Goal: Transaction & Acquisition: Book appointment/travel/reservation

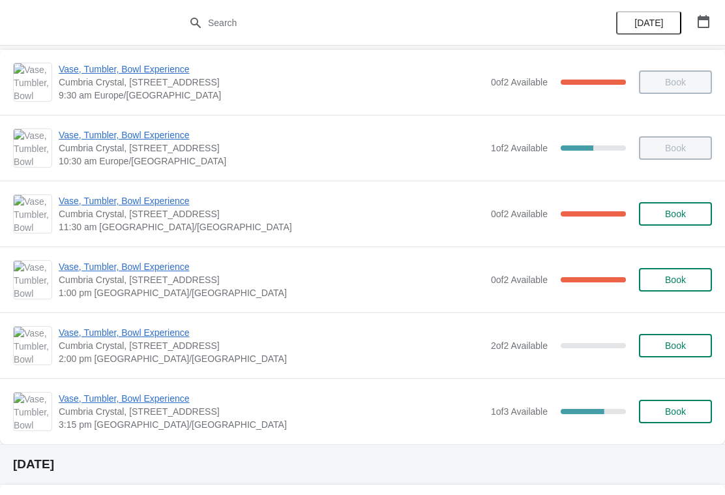
scroll to position [72, 0]
click at [169, 263] on span "Vase, Tumbler, Bowl Experience" at bounding box center [272, 266] width 426 height 13
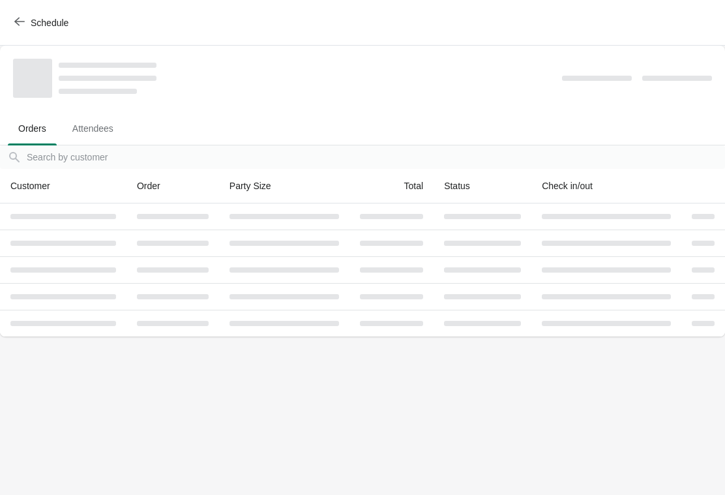
scroll to position [0, 0]
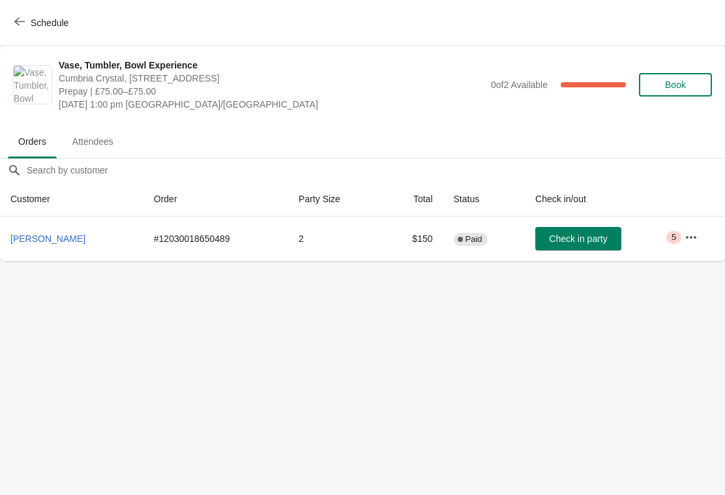
click at [10, 18] on button "Schedule" at bounding box center [43, 22] width 72 height 23
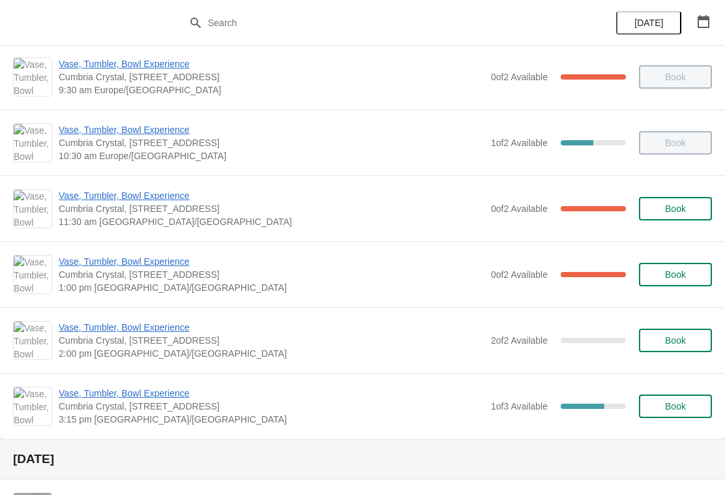
scroll to position [83, 0]
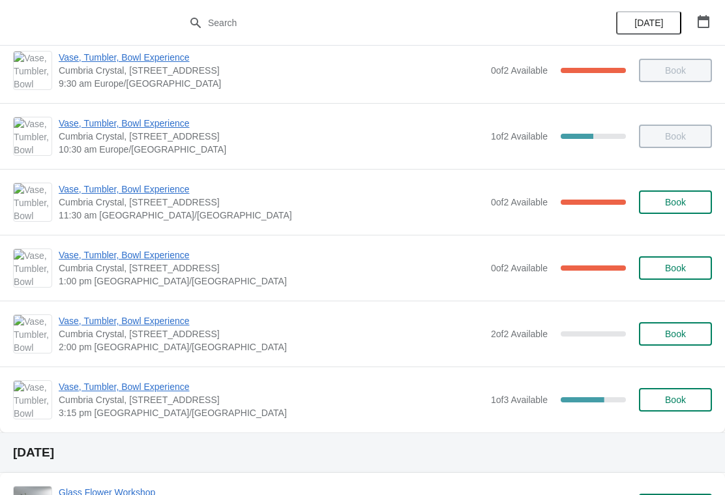
click at [155, 259] on span "Vase, Tumbler, Bowl Experience" at bounding box center [272, 254] width 426 height 13
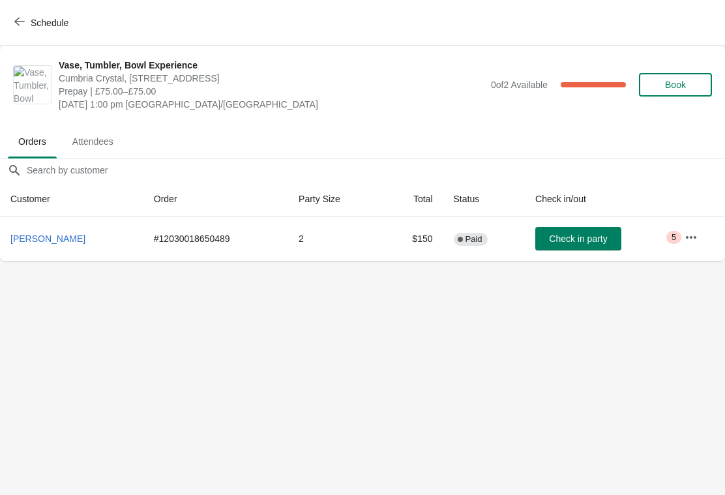
scroll to position [0, 0]
click at [16, 33] on button "Schedule" at bounding box center [43, 22] width 72 height 23
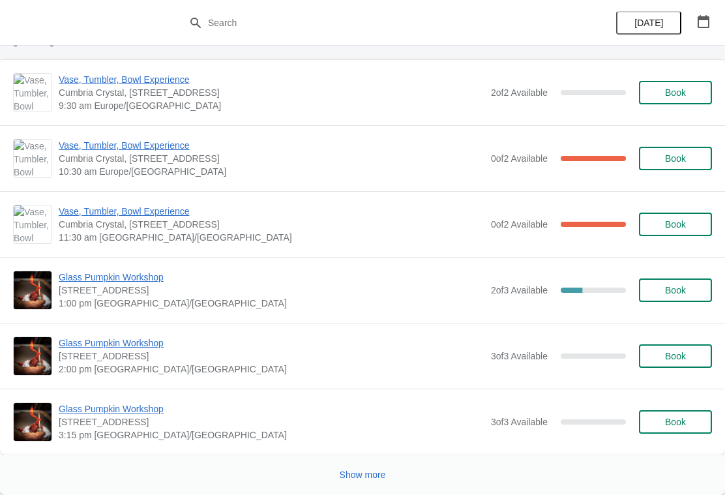
scroll to position [1895, 0]
click at [699, 22] on icon "button" at bounding box center [703, 21] width 13 height 13
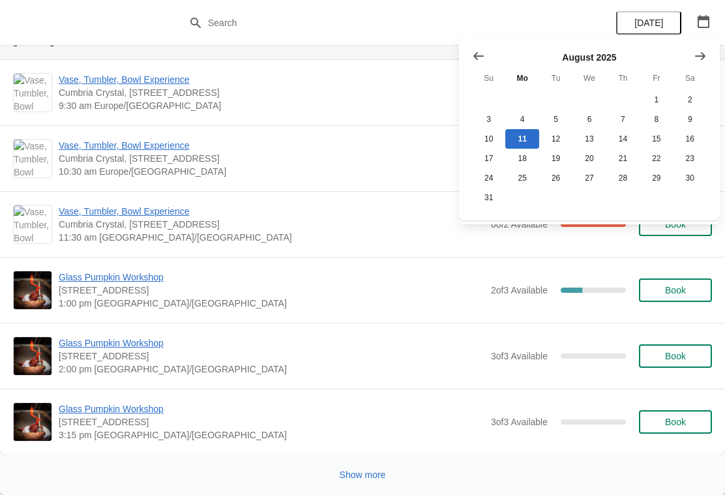
click at [702, 51] on icon "Show next month, September 2025" at bounding box center [700, 56] width 13 height 13
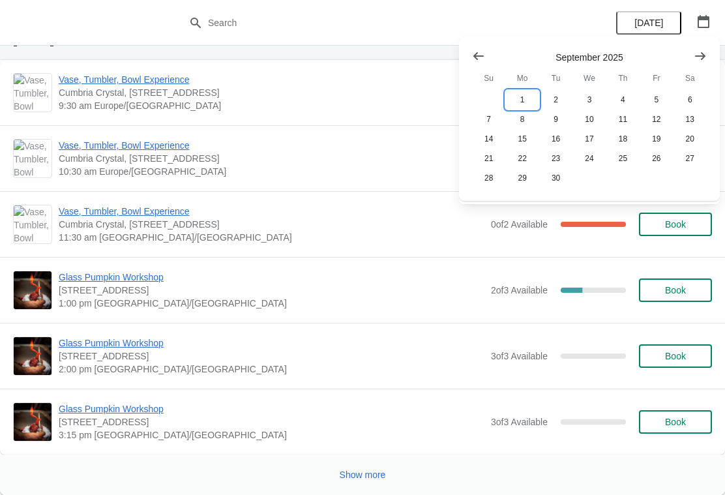
click at [524, 95] on button "1" at bounding box center [521, 100] width 33 height 20
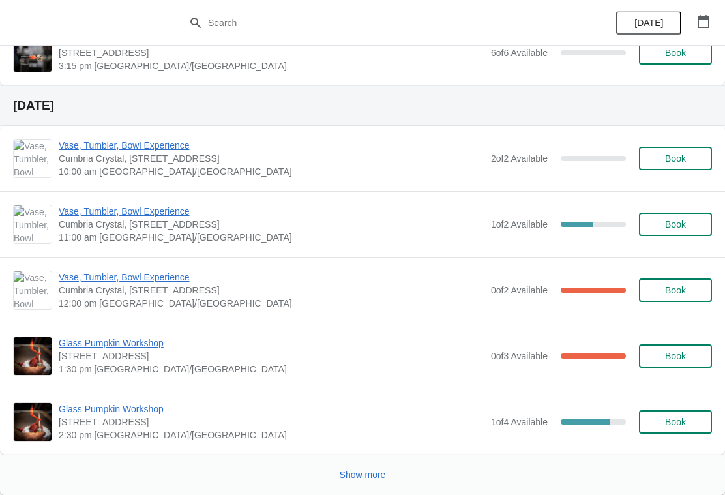
scroll to position [1512, 0]
click at [372, 470] on span "Show more" at bounding box center [363, 475] width 46 height 10
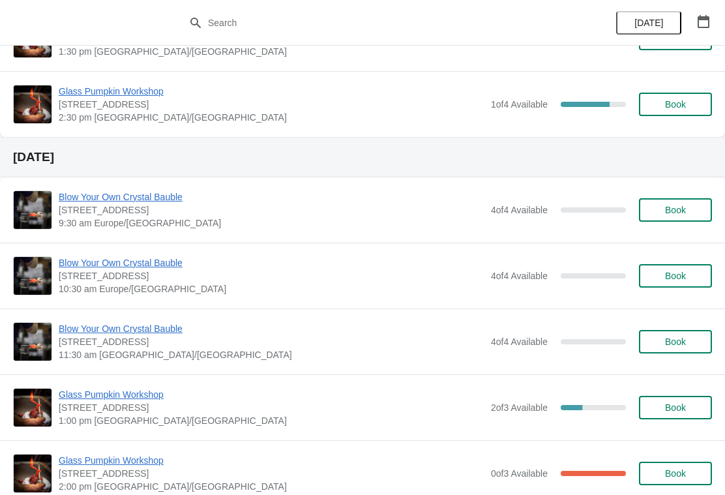
scroll to position [1829, 0]
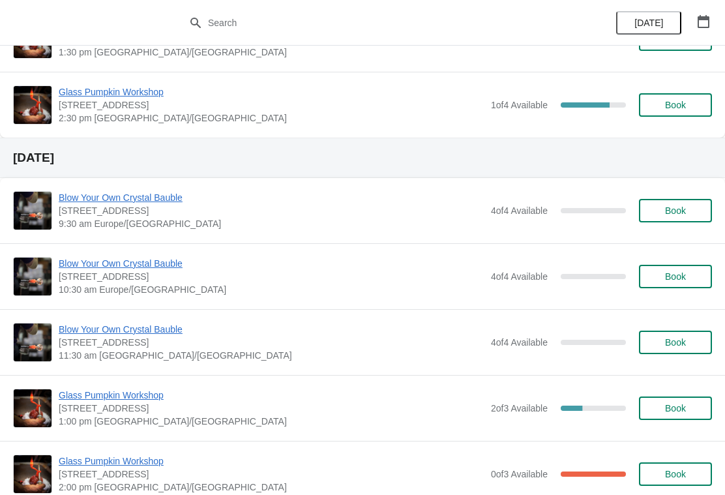
click at [676, 278] on span "Book" at bounding box center [675, 276] width 21 height 10
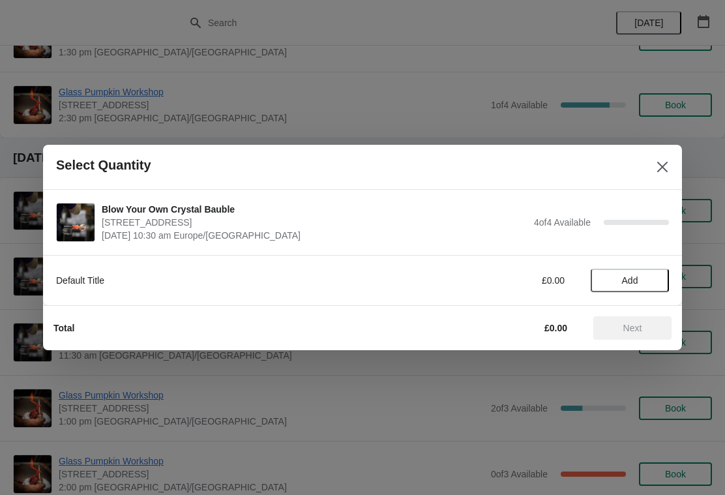
click at [658, 173] on icon "Close" at bounding box center [662, 166] width 13 height 13
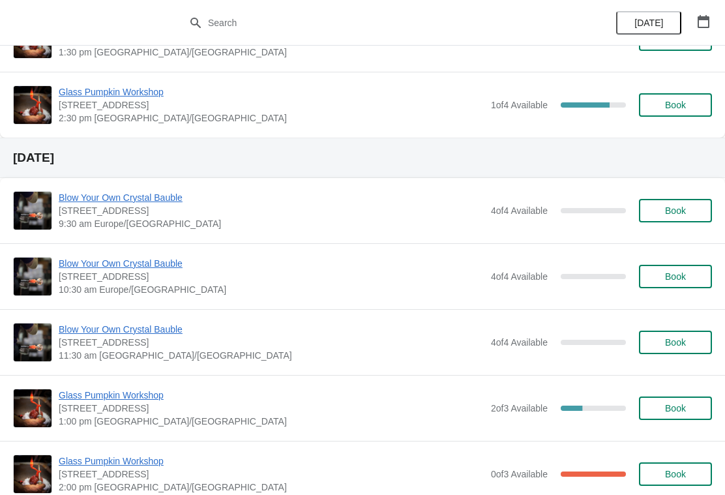
click at [671, 283] on button "Book" at bounding box center [675, 276] width 73 height 23
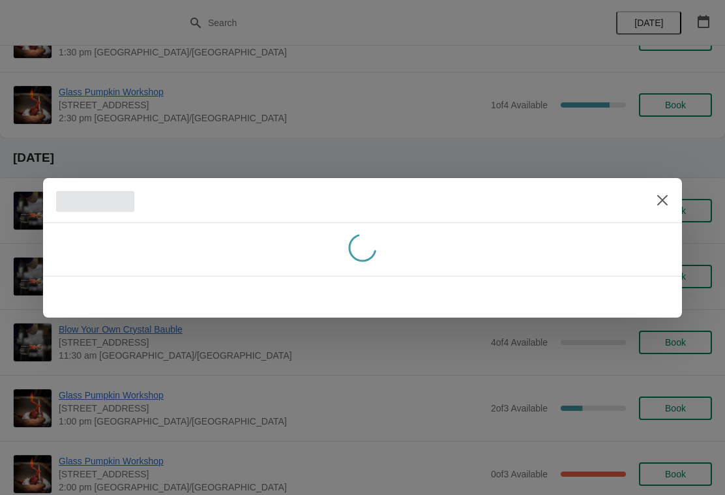
scroll to position [0, 0]
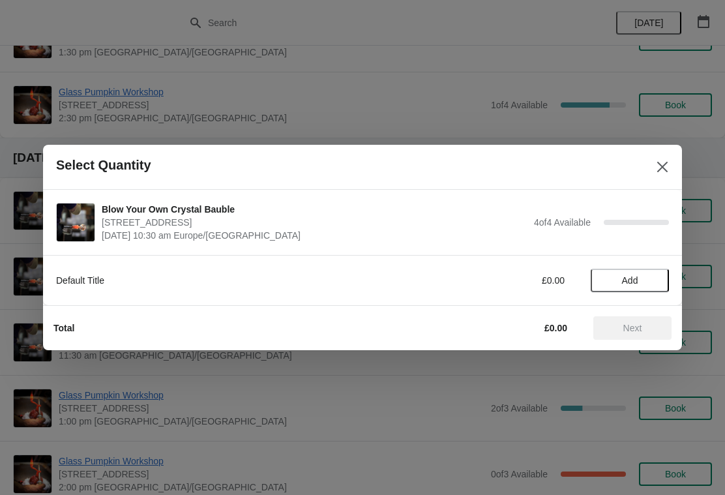
click at [626, 280] on span "Add" at bounding box center [630, 280] width 16 height 10
click at [651, 282] on icon at bounding box center [653, 281] width 14 height 14
click at [649, 279] on icon at bounding box center [653, 281] width 14 height 14
click at [655, 279] on icon at bounding box center [653, 281] width 14 height 14
click at [655, 328] on span "Next" at bounding box center [632, 328] width 57 height 10
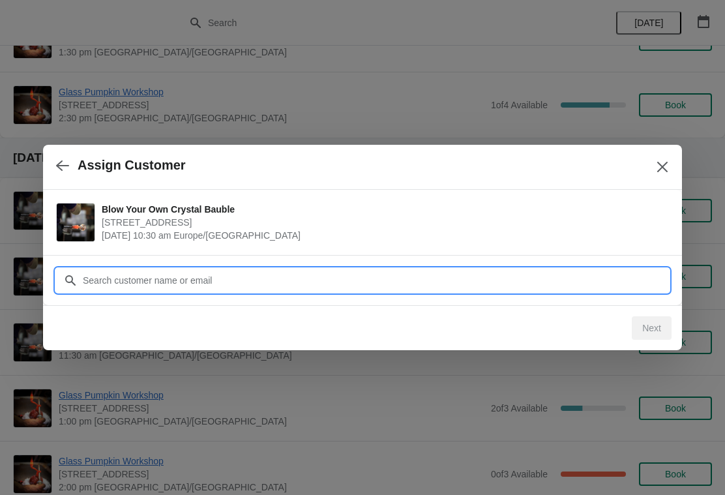
click at [205, 285] on input "Customer" at bounding box center [375, 280] width 587 height 23
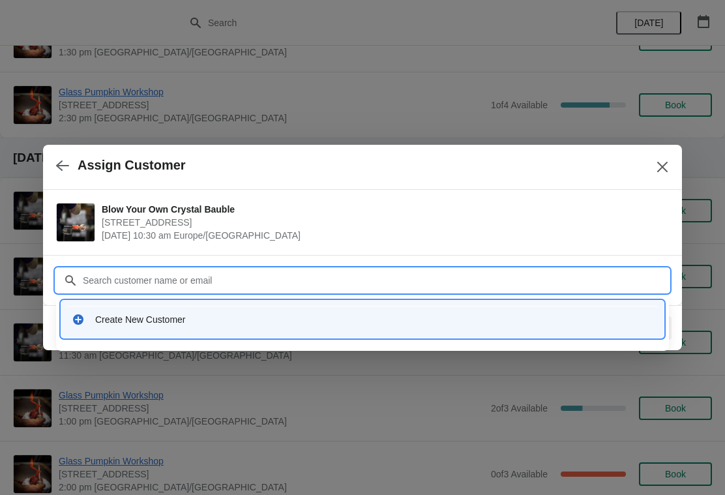
click at [151, 312] on div "Create New Customer" at bounding box center [363, 319] width 592 height 27
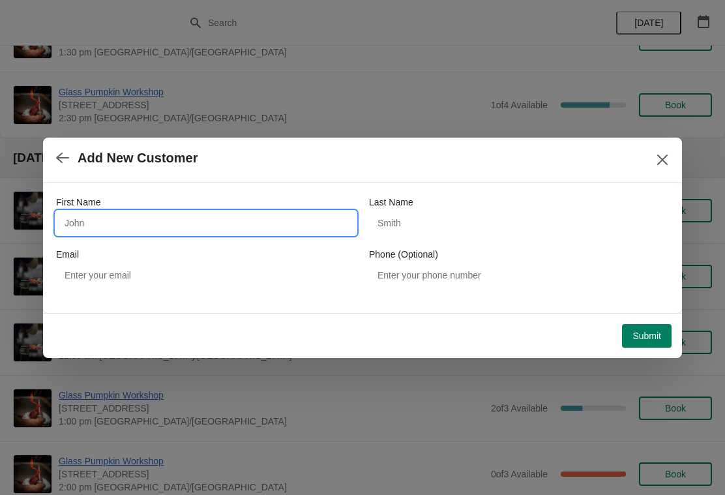
click at [151, 218] on input "First Name" at bounding box center [206, 222] width 300 height 23
type input "[PERSON_NAME]"
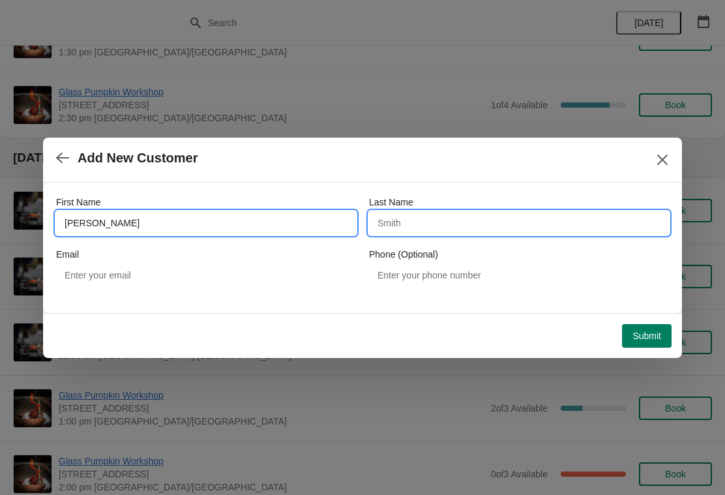
click at [454, 220] on input "Last Name" at bounding box center [519, 222] width 300 height 23
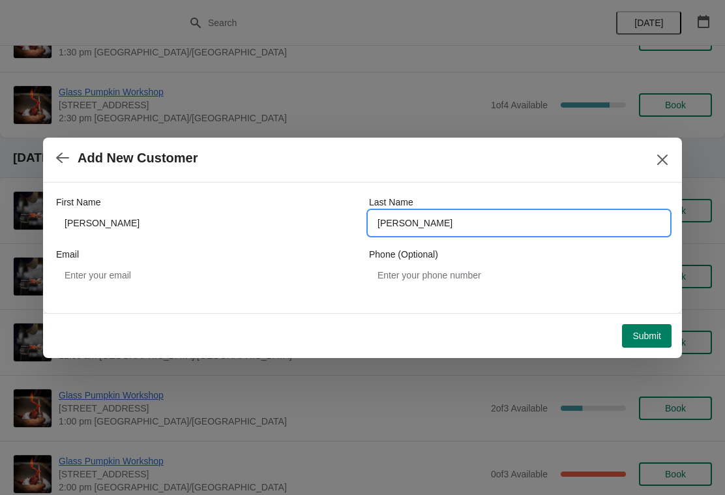
type input "[PERSON_NAME]"
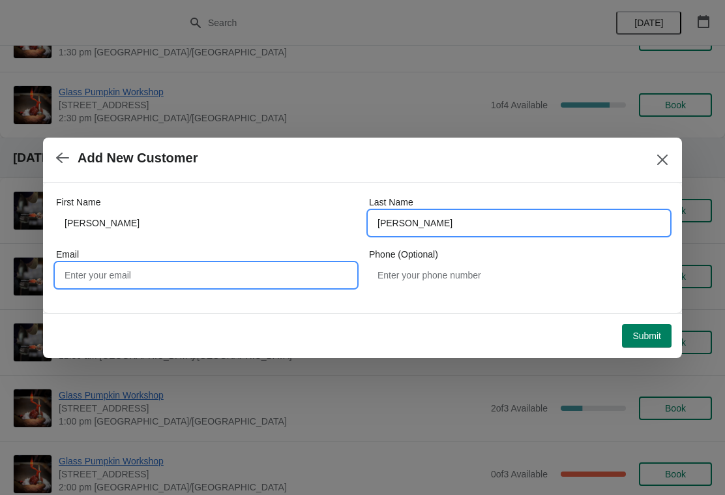
click at [290, 273] on input "Email" at bounding box center [206, 274] width 300 height 23
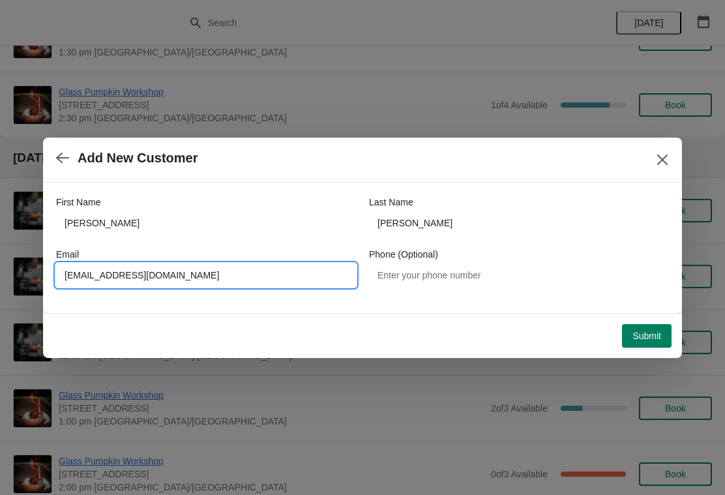
type input "[EMAIL_ADDRESS][DOMAIN_NAME]"
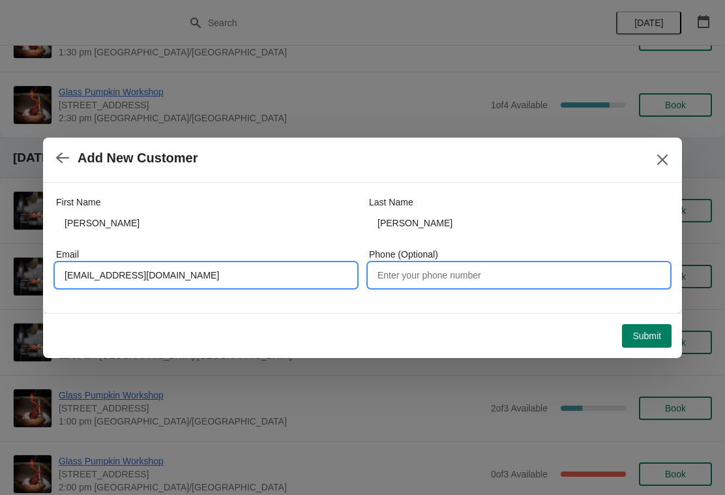
click at [466, 275] on input "Phone (Optional)" at bounding box center [519, 274] width 300 height 23
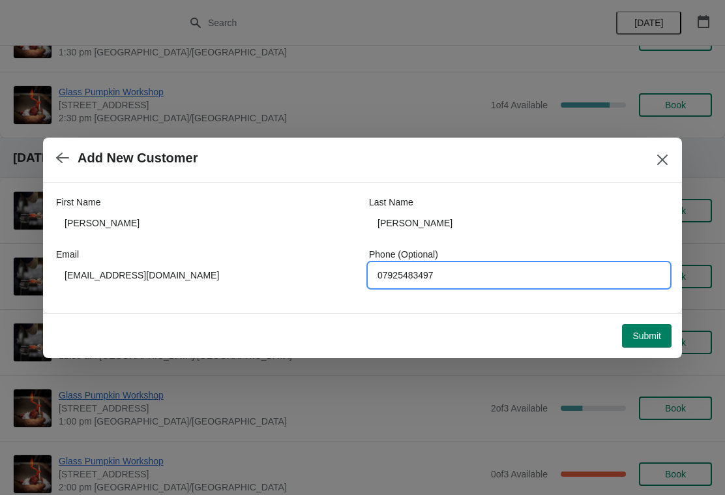
type input "07925483497"
click at [650, 324] on button "Submit" at bounding box center [647, 335] width 50 height 23
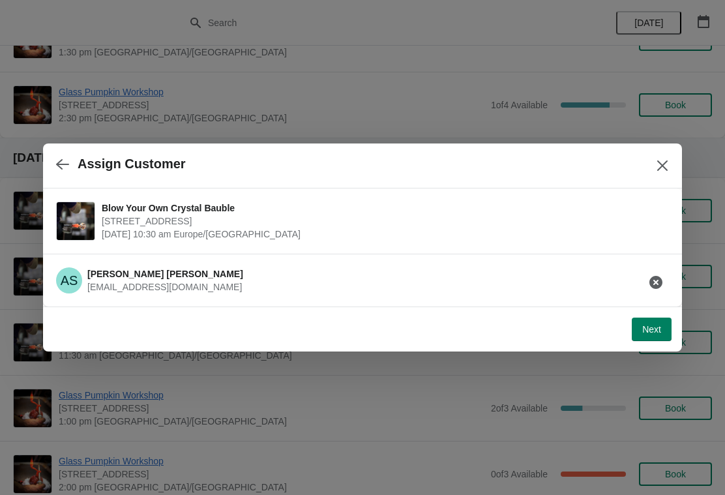
click at [652, 337] on button "Next" at bounding box center [652, 329] width 40 height 23
select select "Yes, I will collect"
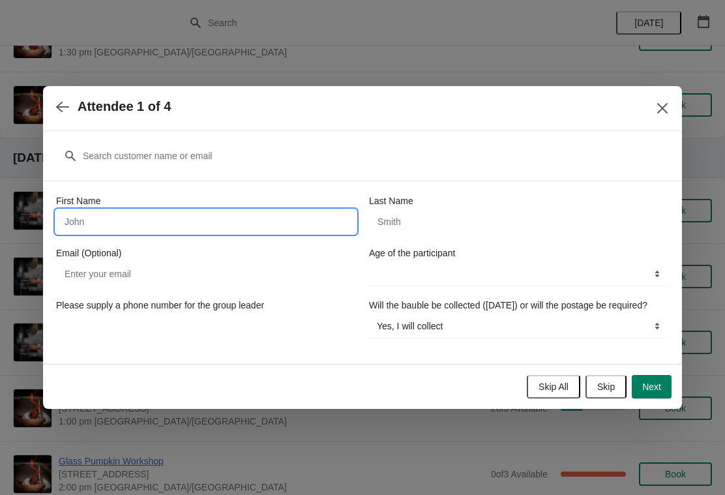
click at [176, 215] on input "First Name" at bounding box center [206, 221] width 300 height 23
type input "Tobias"
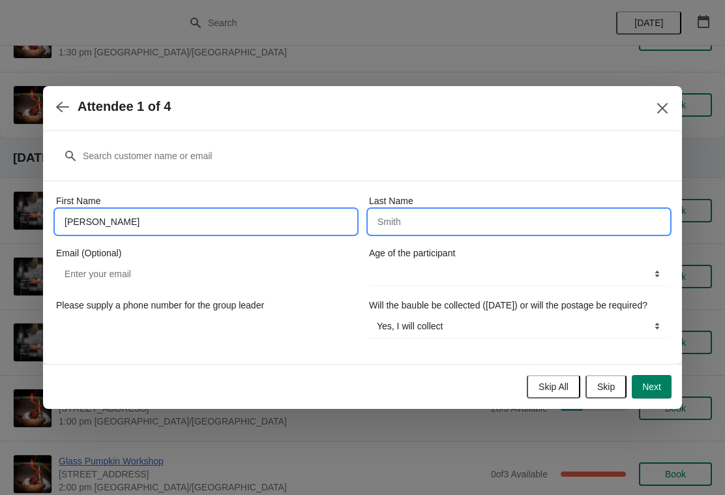
click at [470, 217] on input "Last Name" at bounding box center [519, 221] width 300 height 23
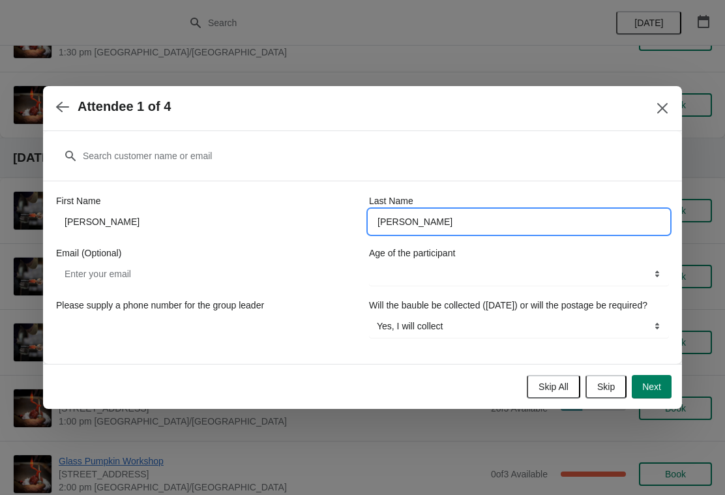
type input "[PERSON_NAME]"
click at [654, 262] on select "8-12 years 13-17 years 18 years and over" at bounding box center [519, 273] width 300 height 23
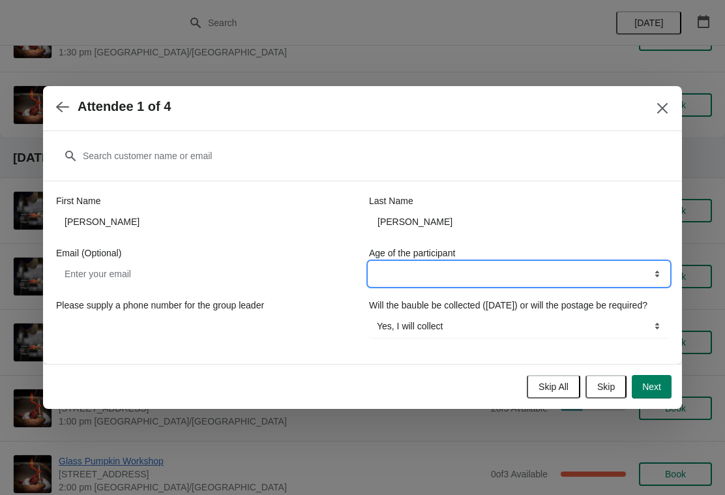
select select "18 years and over"
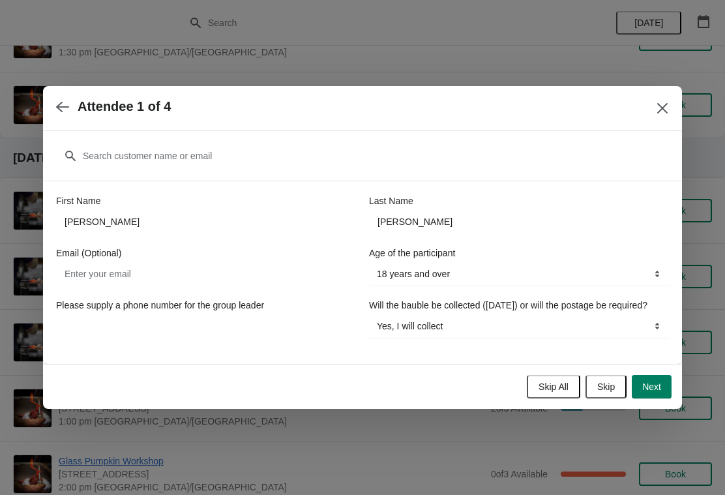
click at [655, 392] on span "Next" at bounding box center [651, 387] width 19 height 10
select select
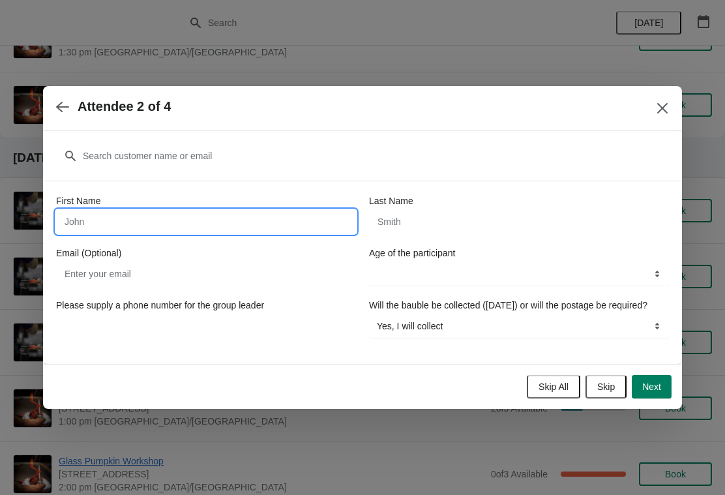
click at [291, 213] on input "First Name" at bounding box center [206, 221] width 300 height 23
type input "S"
type input "Fabian"
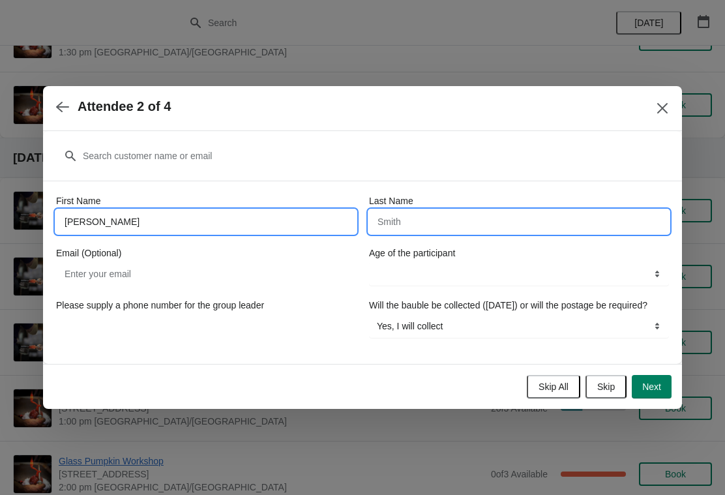
click at [457, 225] on input "Last Name" at bounding box center [519, 221] width 300 height 23
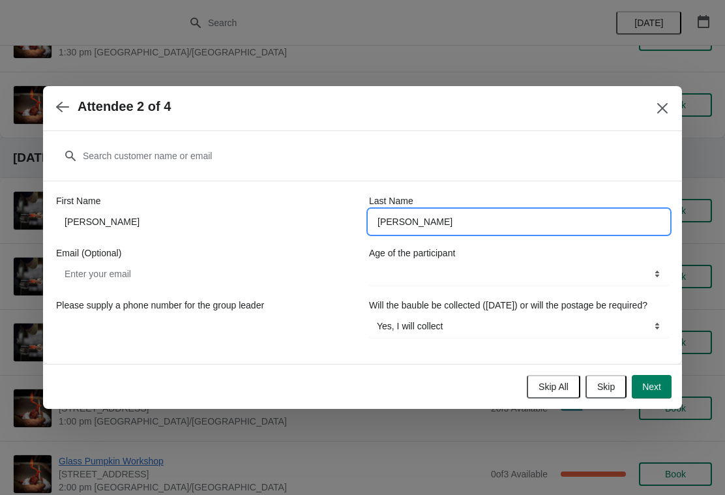
type input "[PERSON_NAME]"
click at [659, 335] on select "Yes, I will collect No, I will require postage" at bounding box center [519, 325] width 300 height 23
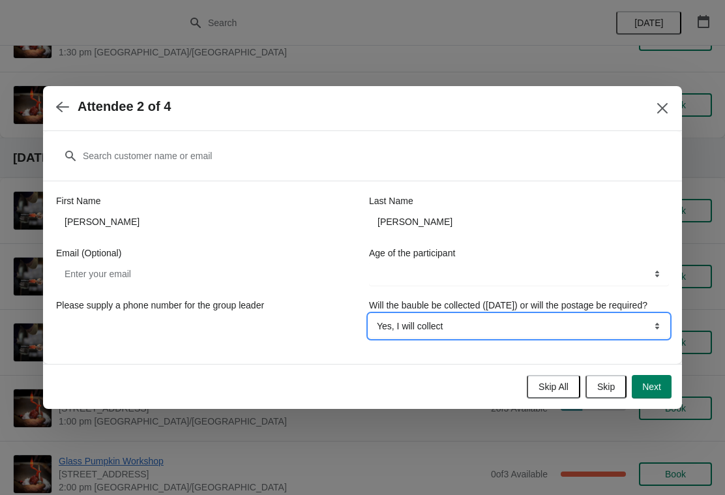
click at [650, 330] on select "Yes, I will collect No, I will require postage" at bounding box center [519, 325] width 300 height 23
click at [652, 333] on select "Yes, I will collect No, I will require postage" at bounding box center [519, 325] width 300 height 23
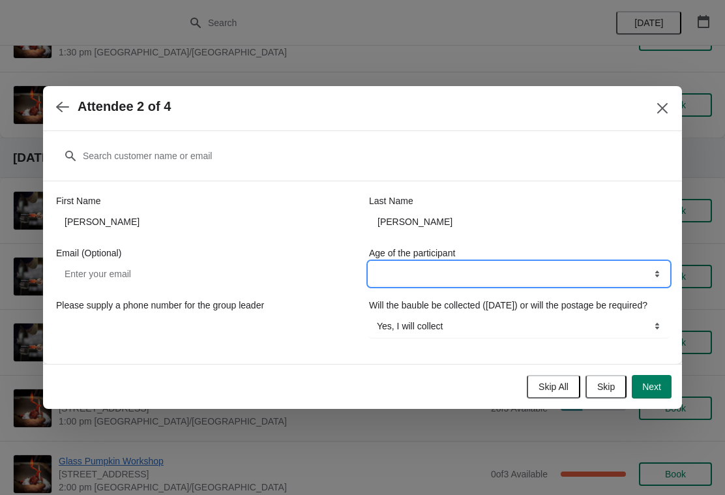
click at [657, 267] on select "8-12 years 13-17 years 18 years and over" at bounding box center [519, 273] width 300 height 23
select select "18 years and over"
click at [664, 275] on select "8-12 years 13-17 years 18 years and over" at bounding box center [519, 273] width 300 height 23
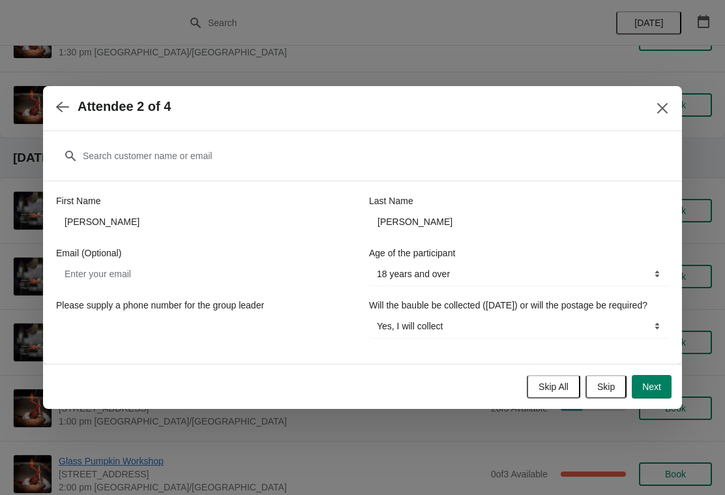
click at [652, 392] on span "Next" at bounding box center [651, 387] width 19 height 10
select select
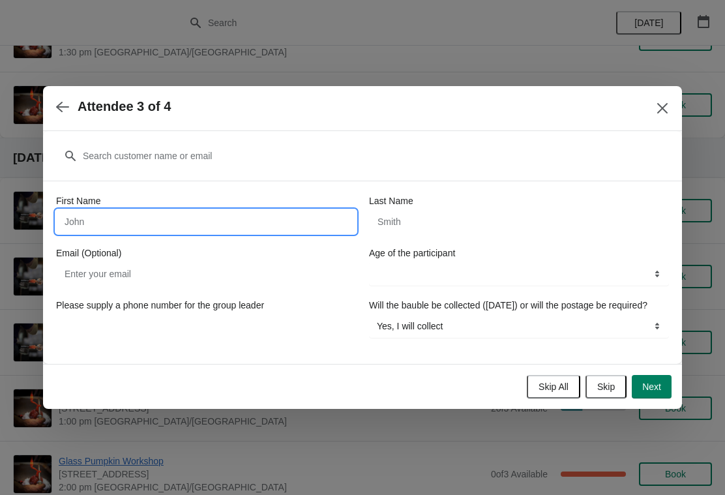
click at [270, 215] on input "First Name" at bounding box center [206, 221] width 300 height 23
type input "Storm"
click at [447, 216] on input "Last Name" at bounding box center [519, 221] width 300 height 23
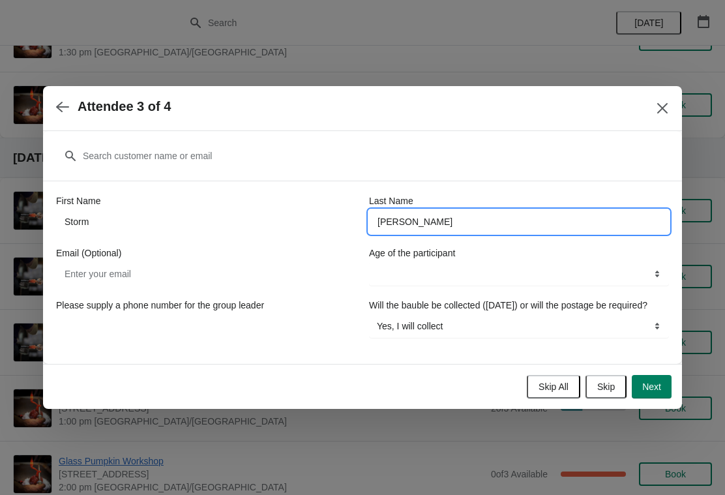
type input "[PERSON_NAME]"
click at [660, 265] on select "8-12 years 13-17 years 18 years and over" at bounding box center [519, 273] width 300 height 23
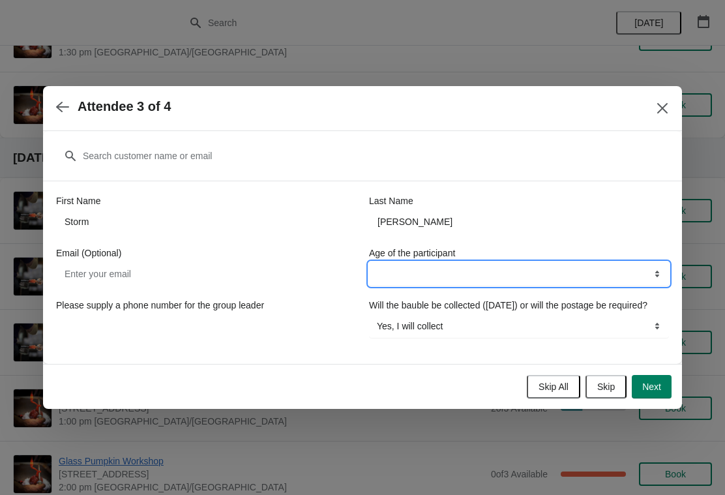
select select "18 years and over"
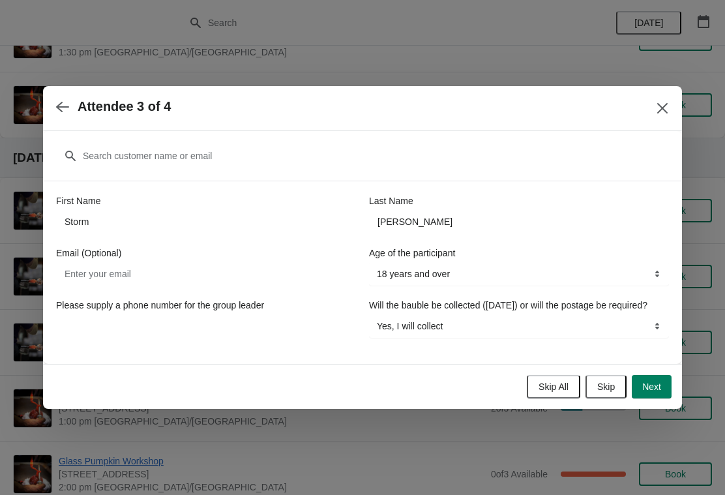
click at [659, 392] on span "Next" at bounding box center [651, 387] width 19 height 10
select select
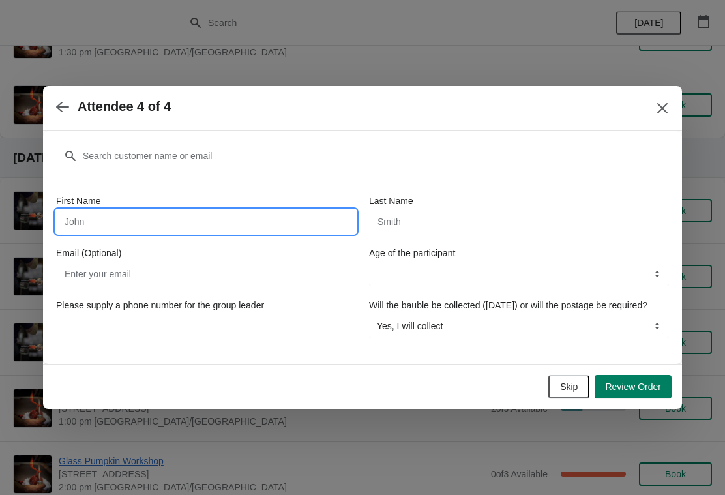
click at [112, 210] on input "First Name" at bounding box center [206, 221] width 300 height 23
type input "Jack"
click at [419, 221] on input "Last Name" at bounding box center [519, 221] width 300 height 23
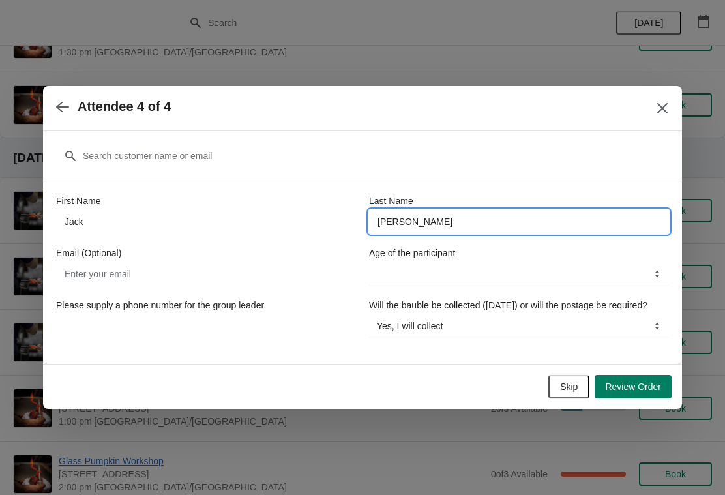
type input "Mcquillan"
click at [657, 271] on select "8-12 years 13-17 years 18 years and over" at bounding box center [519, 273] width 300 height 23
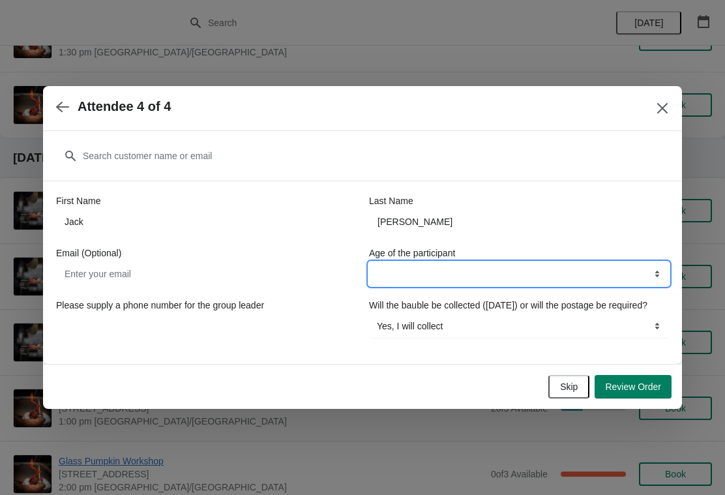
select select "18 years and over"
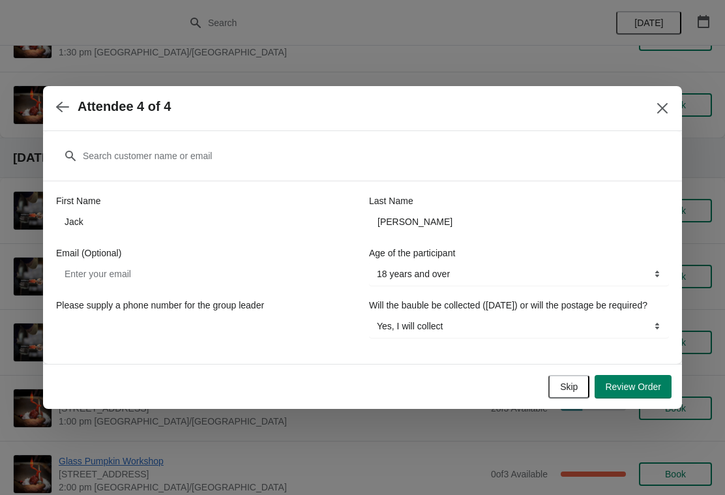
click at [640, 390] on span "Review Order" at bounding box center [633, 387] width 56 height 10
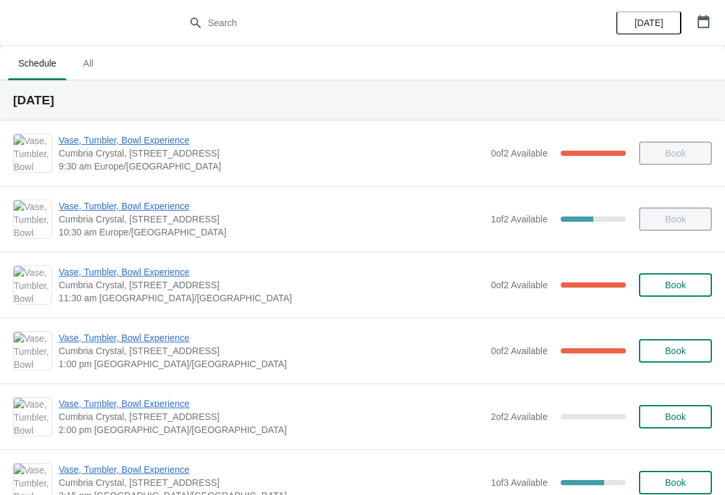
click at [700, 19] on icon "button" at bounding box center [704, 21] width 12 height 13
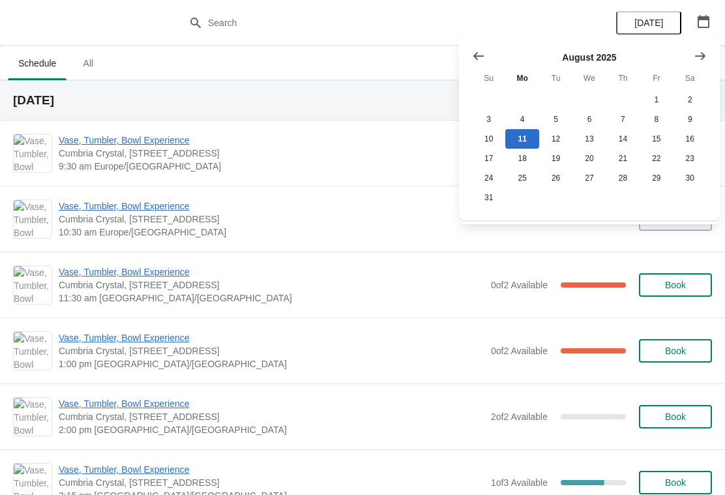
click at [700, 59] on icon "Show next month, September 2025" at bounding box center [700, 56] width 13 height 13
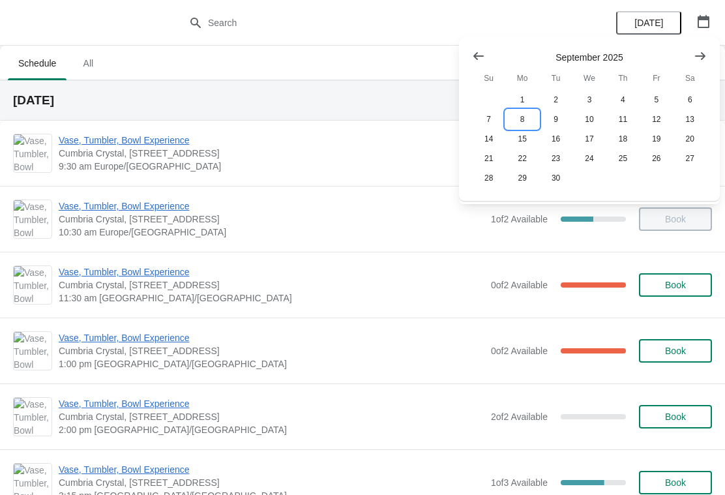
click at [519, 119] on button "8" at bounding box center [521, 120] width 33 height 20
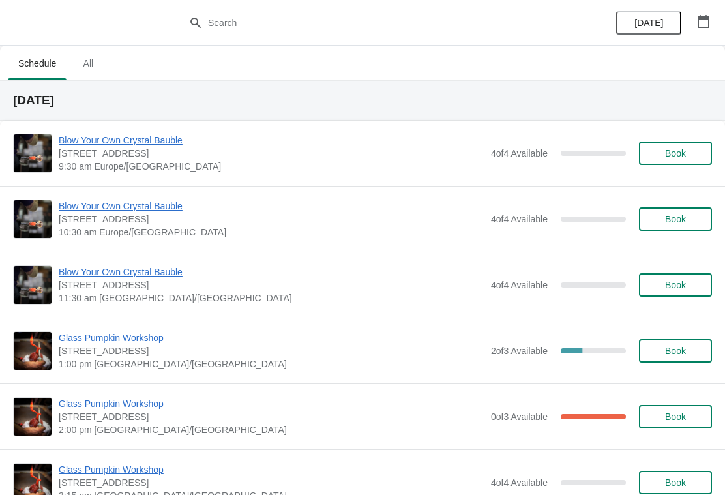
click at [670, 283] on span "Book" at bounding box center [675, 285] width 21 height 10
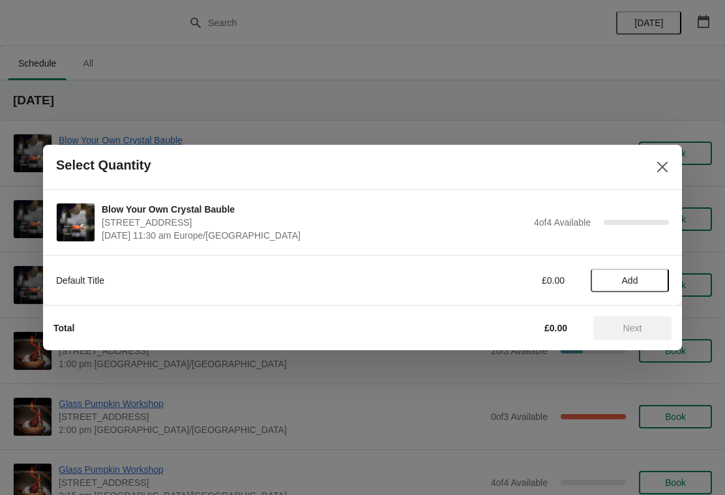
click at [635, 303] on div "Default Title £0.00 Add" at bounding box center [362, 280] width 639 height 50
click at [639, 278] on span "Add" at bounding box center [630, 280] width 16 height 10
click at [652, 286] on icon at bounding box center [653, 281] width 14 height 14
click at [655, 282] on icon at bounding box center [653, 281] width 14 height 14
click at [652, 276] on icon at bounding box center [653, 281] width 14 height 14
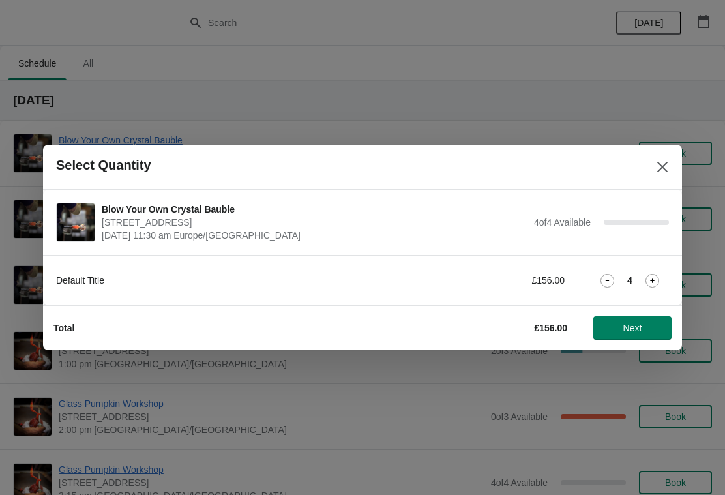
click at [641, 333] on span "Next" at bounding box center [633, 328] width 19 height 10
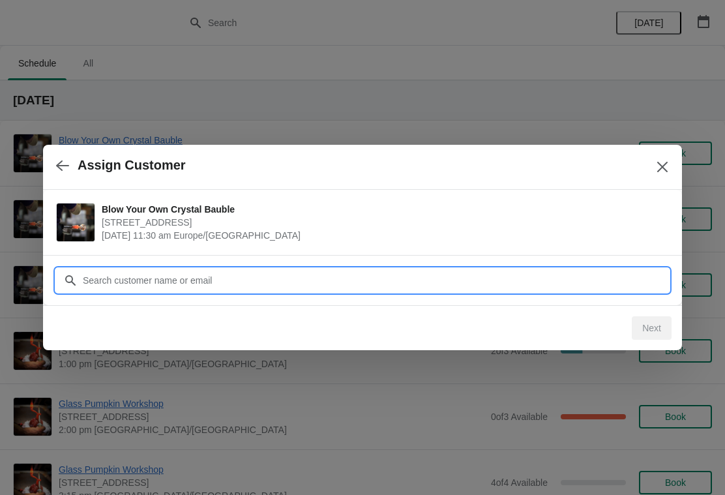
click at [246, 283] on input "Customer" at bounding box center [375, 280] width 587 height 23
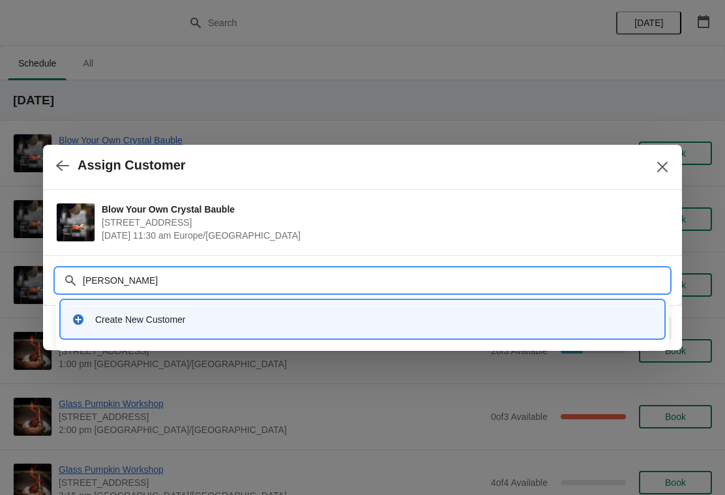
type input "[PERSON_NAME]"
click at [582, 235] on span "[DATE] 11:30 am Europe/[GEOGRAPHIC_DATA]" at bounding box center [382, 235] width 561 height 13
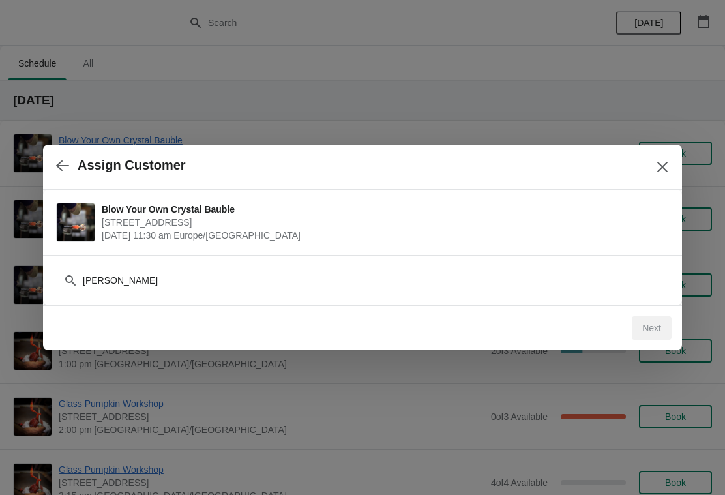
click at [653, 335] on div "Next" at bounding box center [652, 327] width 40 height 23
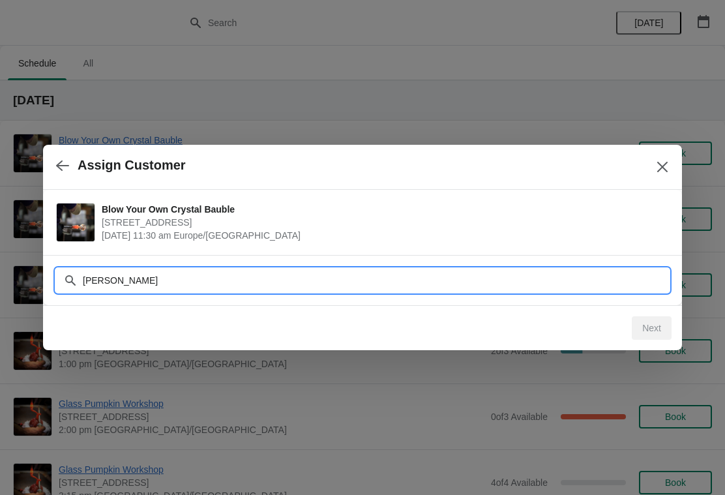
click at [522, 280] on input "[PERSON_NAME]" at bounding box center [375, 280] width 587 height 23
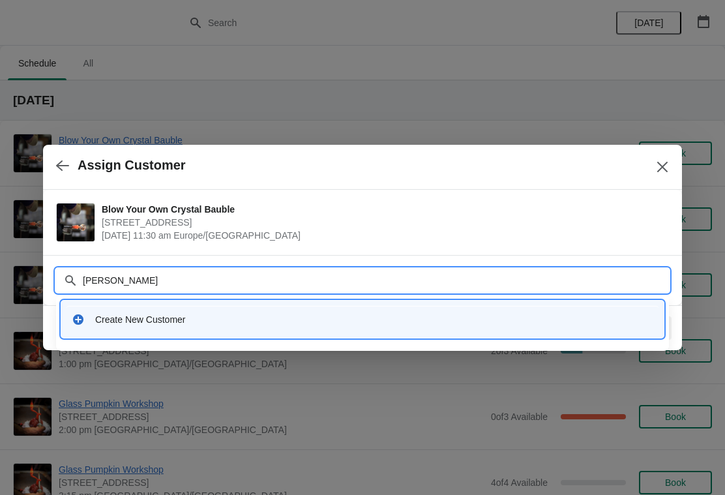
click at [220, 284] on input "[PERSON_NAME]" at bounding box center [375, 280] width 587 height 23
click at [193, 320] on div "Create New Customer" at bounding box center [374, 319] width 558 height 13
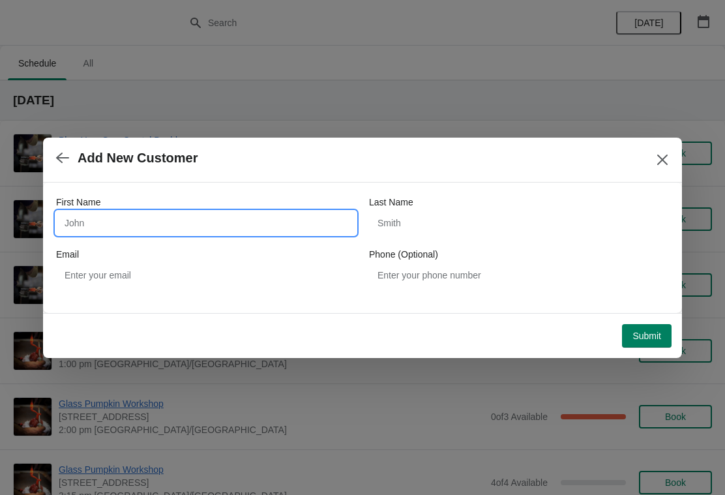
click at [210, 218] on input "First Name" at bounding box center [206, 222] width 300 height 23
type input "[PERSON_NAME]"
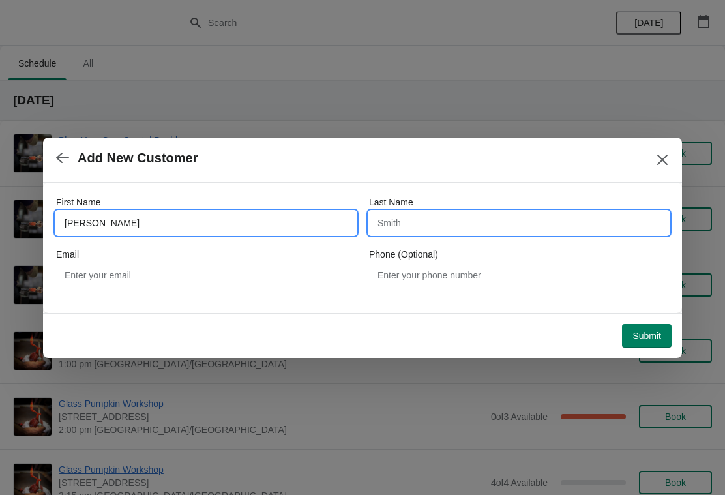
click at [415, 218] on input "Last Name" at bounding box center [519, 222] width 300 height 23
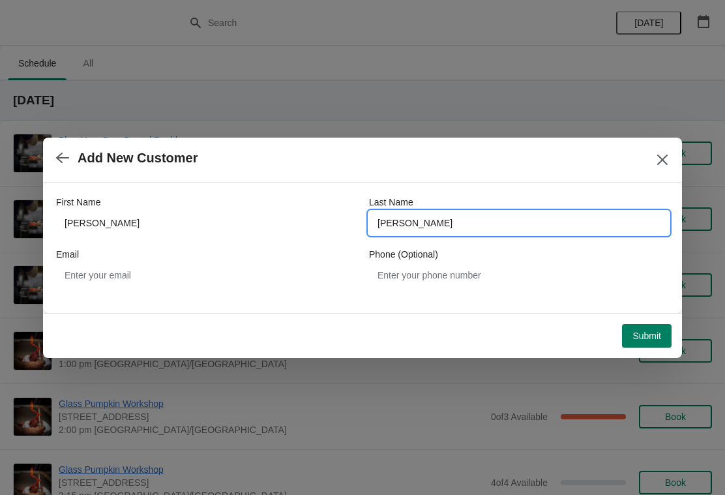
type input "[PERSON_NAME]"
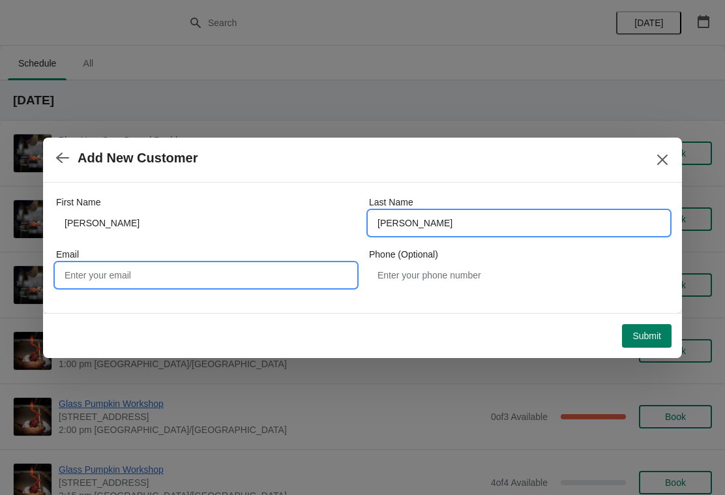
click at [207, 280] on input "Email" at bounding box center [206, 274] width 300 height 23
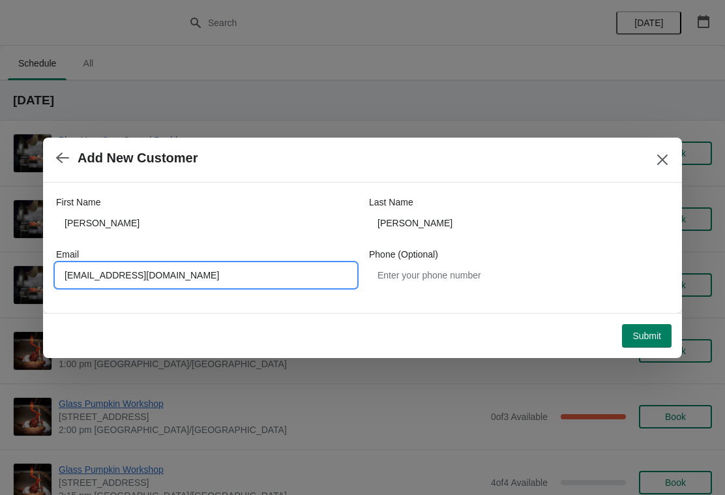
type input "[EMAIL_ADDRESS][DOMAIN_NAME]"
click at [650, 333] on span "Submit" at bounding box center [647, 336] width 29 height 10
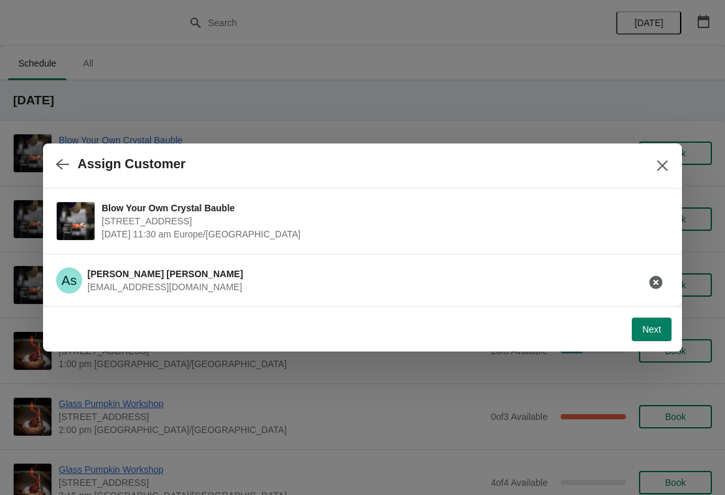
click at [649, 336] on button "Next" at bounding box center [652, 329] width 40 height 23
select select "Yes, I will collect"
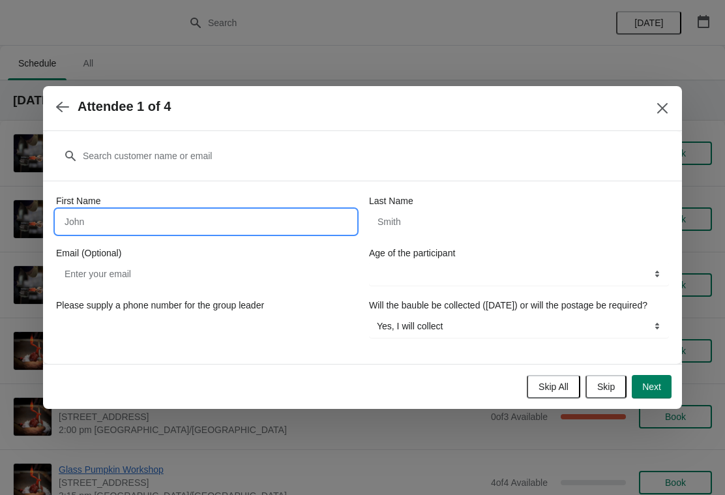
click at [292, 223] on input "First Name" at bounding box center [206, 221] width 300 height 23
type input "[PERSON_NAME]"
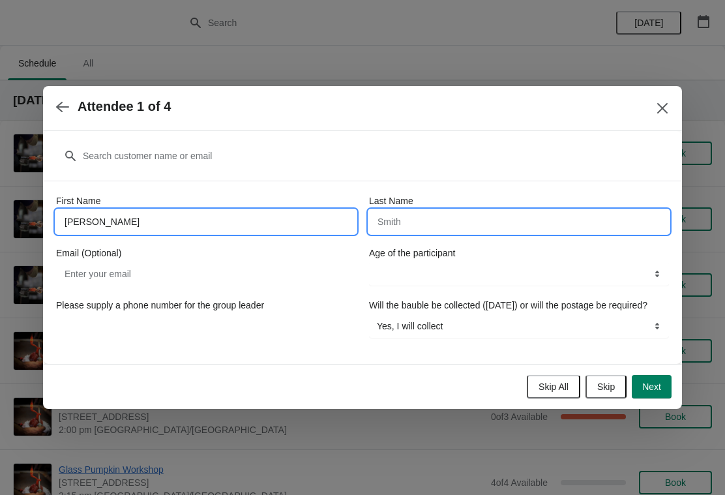
click at [442, 213] on input "Last Name" at bounding box center [519, 221] width 300 height 23
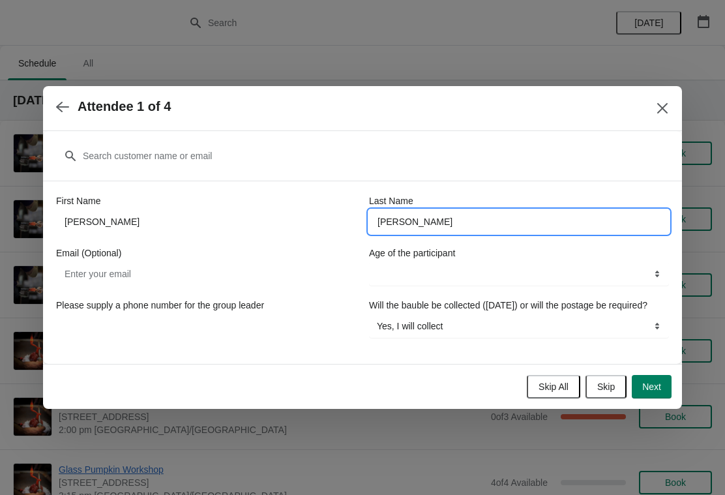
type input "[PERSON_NAME]"
click at [661, 269] on select "8-12 years 13-17 years 18 years and over" at bounding box center [519, 273] width 300 height 23
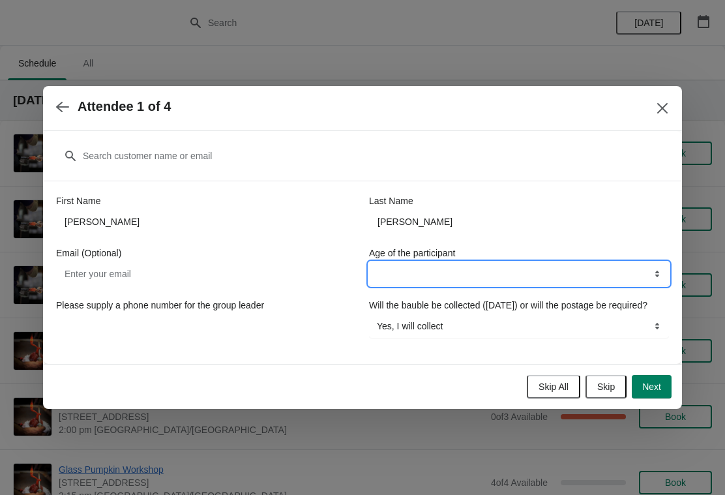
select select "18 years and over"
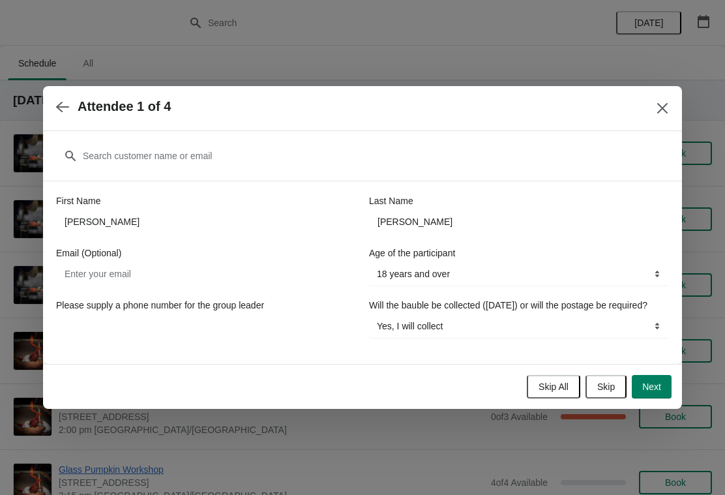
click at [648, 399] on button "Next" at bounding box center [652, 386] width 40 height 23
select select
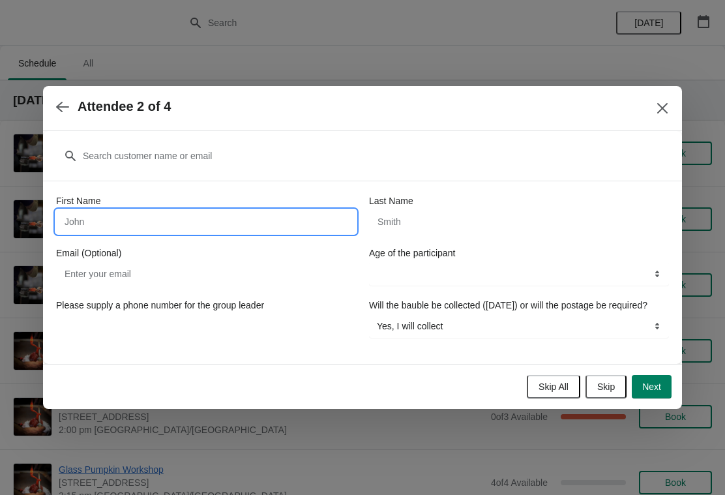
click at [166, 226] on input "First Name" at bounding box center [206, 221] width 300 height 23
type input "[PERSON_NAME]"
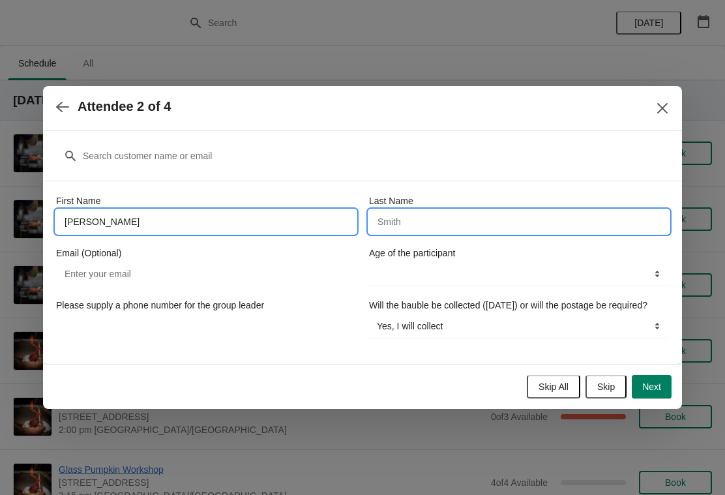
click at [466, 225] on input "Last Name" at bounding box center [519, 221] width 300 height 23
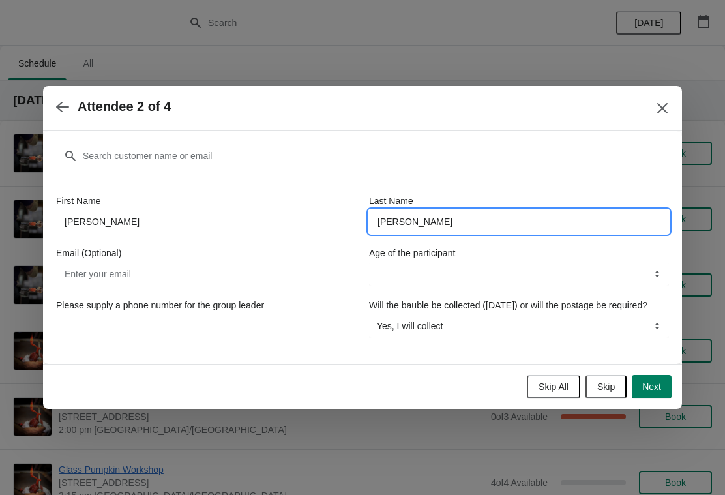
type input "[PERSON_NAME]"
click at [659, 266] on select "8-12 years 13-17 years 18 years and over" at bounding box center [519, 273] width 300 height 23
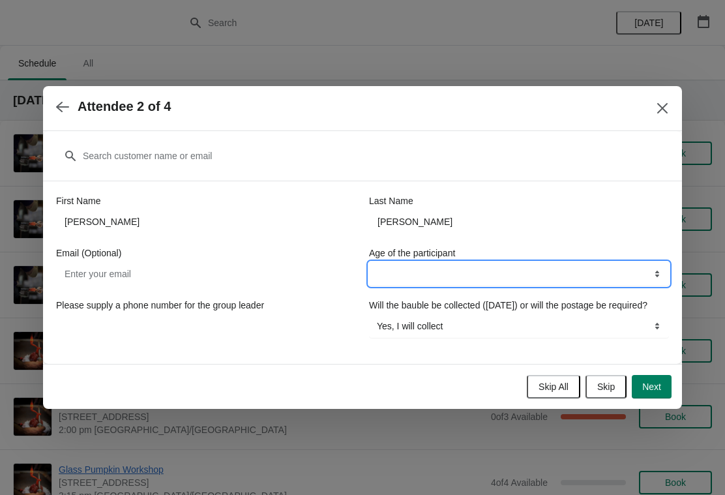
select select "18 years and over"
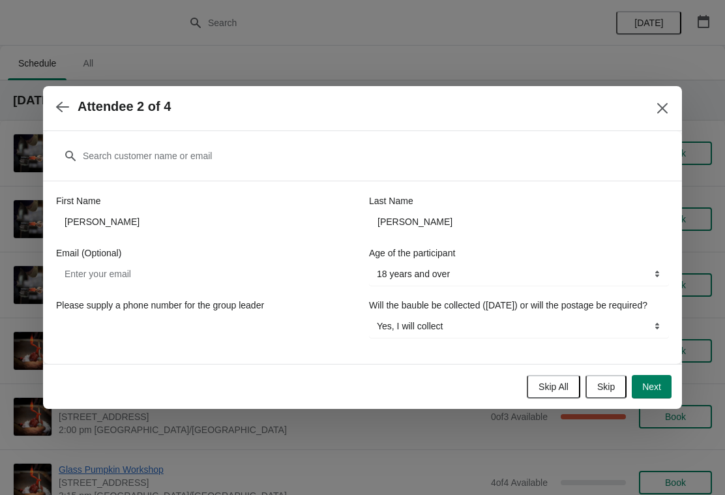
click at [650, 392] on span "Next" at bounding box center [651, 387] width 19 height 10
select select
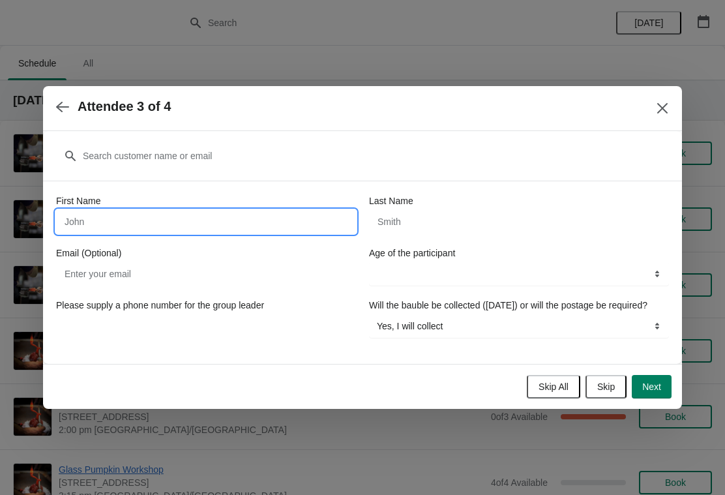
click at [210, 210] on input "First Name" at bounding box center [206, 221] width 300 height 23
type input "[PERSON_NAME]"
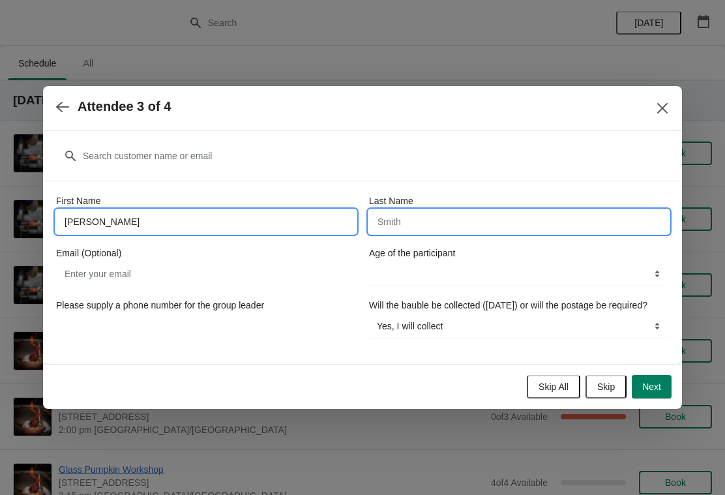
click at [489, 217] on input "Last Name" at bounding box center [519, 221] width 300 height 23
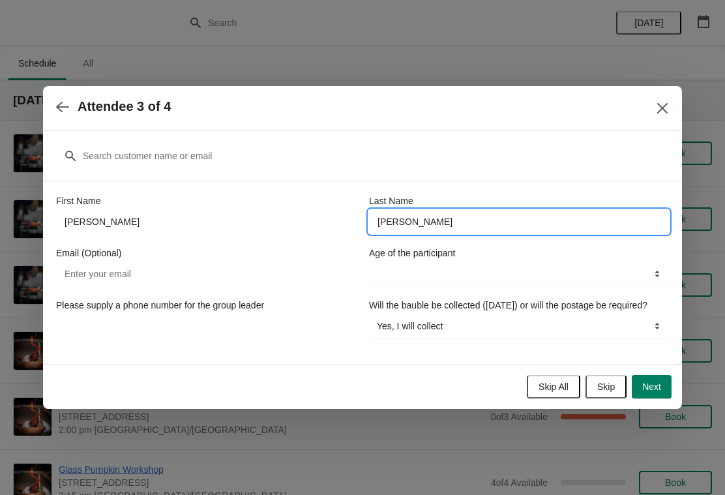
type input "[PERSON_NAME]"
click at [653, 265] on select "8-12 years 13-17 years 18 years and over" at bounding box center [519, 273] width 300 height 23
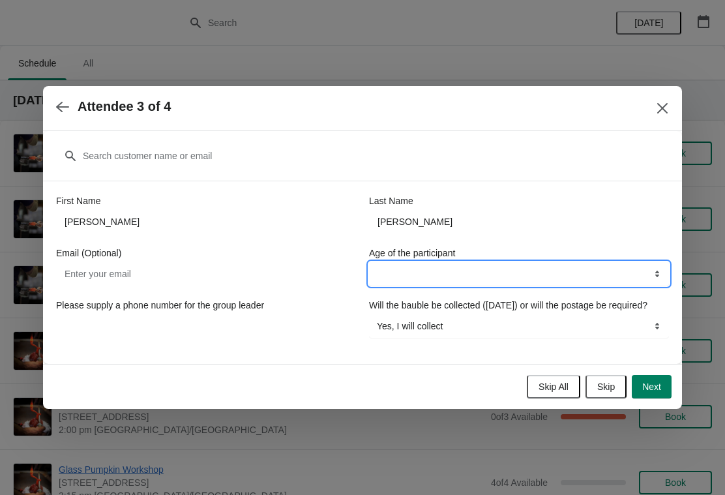
select select "18 years and over"
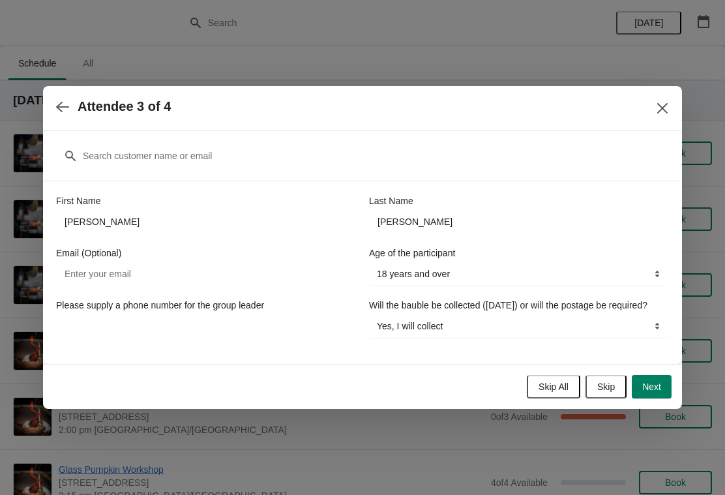
click at [656, 392] on span "Next" at bounding box center [651, 387] width 19 height 10
select select
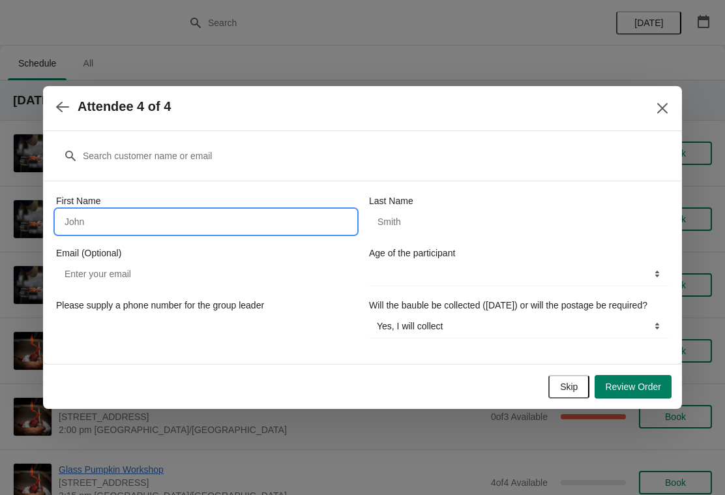
click at [209, 211] on input "First Name" at bounding box center [206, 221] width 300 height 23
type input "[PERSON_NAME]"
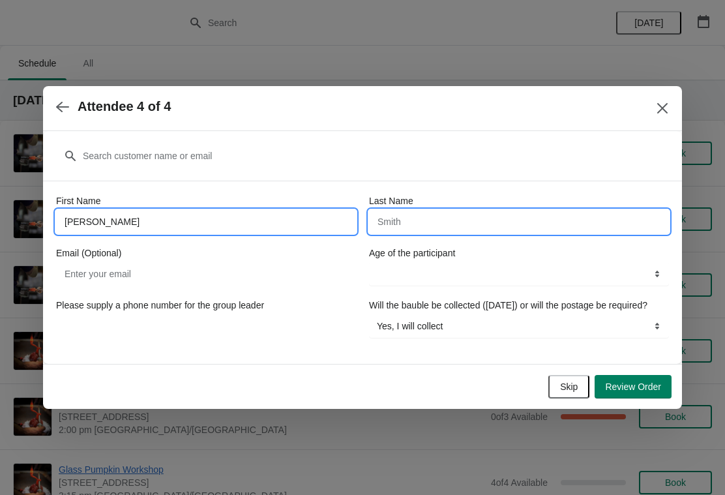
click at [440, 216] on input "Last Name" at bounding box center [519, 221] width 300 height 23
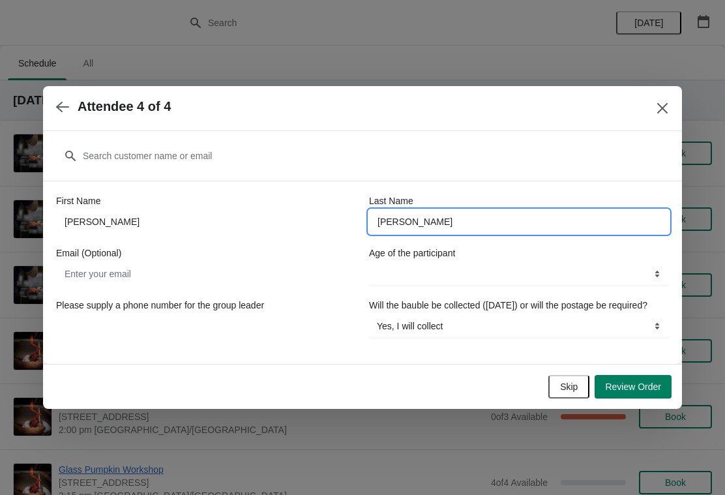
type input "[PERSON_NAME]"
click at [656, 277] on select "8-12 years 13-17 years 18 years and over" at bounding box center [519, 273] width 300 height 23
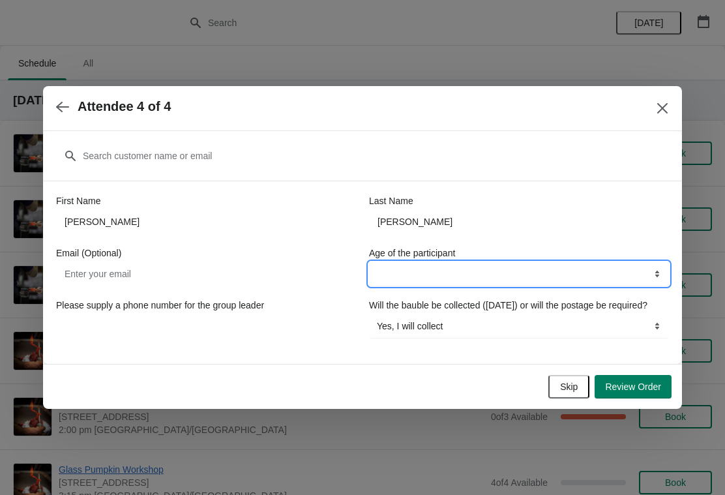
select select "18 years and over"
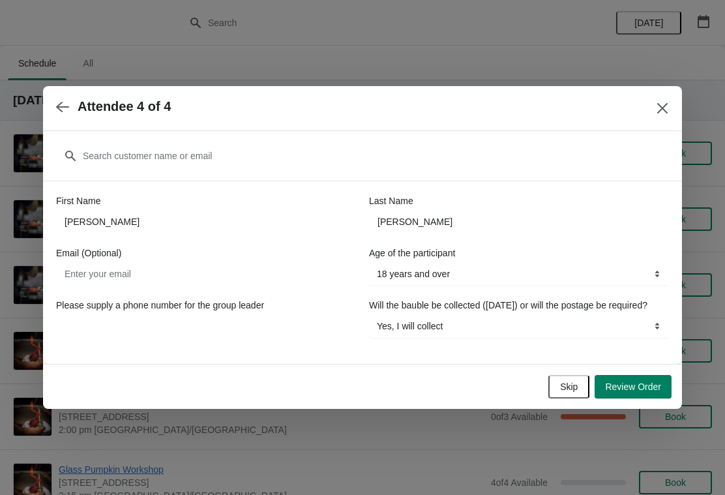
click at [648, 392] on span "Review Order" at bounding box center [633, 387] width 56 height 10
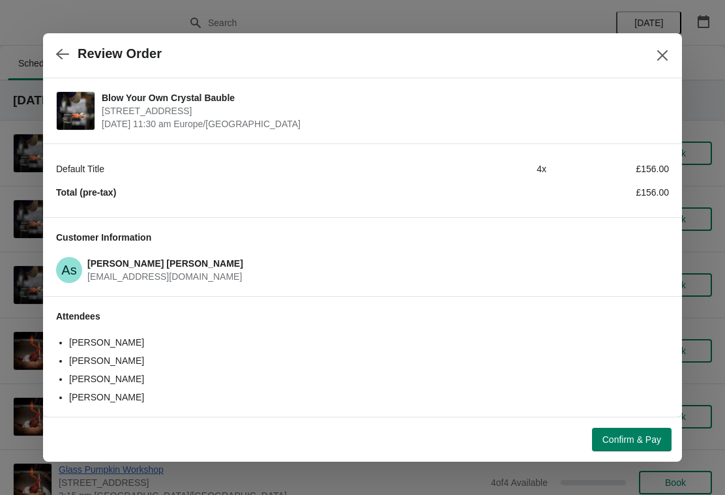
click at [623, 445] on span "Confirm & Pay" at bounding box center [632, 439] width 59 height 10
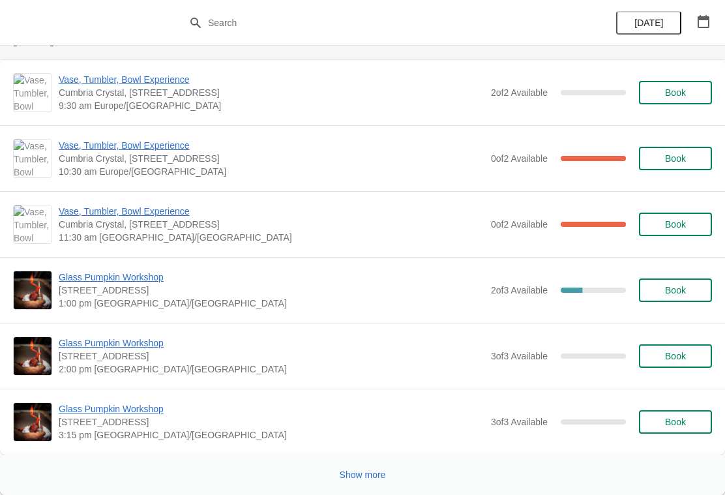
scroll to position [1895, 0]
click at [367, 472] on span "Show more" at bounding box center [363, 475] width 46 height 10
click at [714, 10] on button "button" at bounding box center [703, 21] width 23 height 23
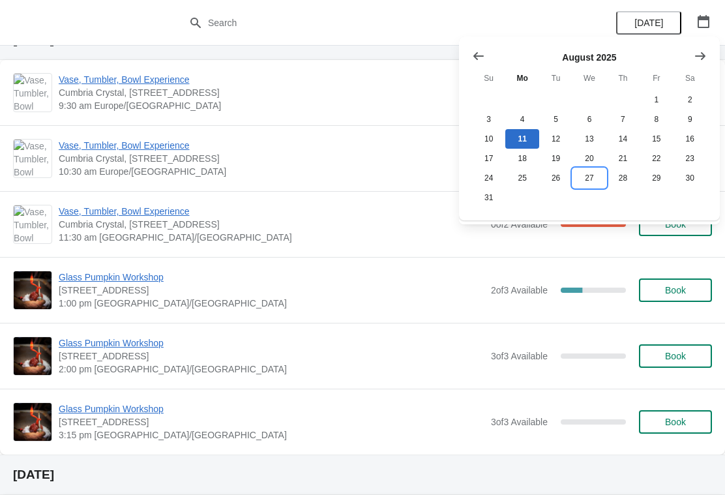
click at [590, 179] on button "27" at bounding box center [589, 178] width 33 height 20
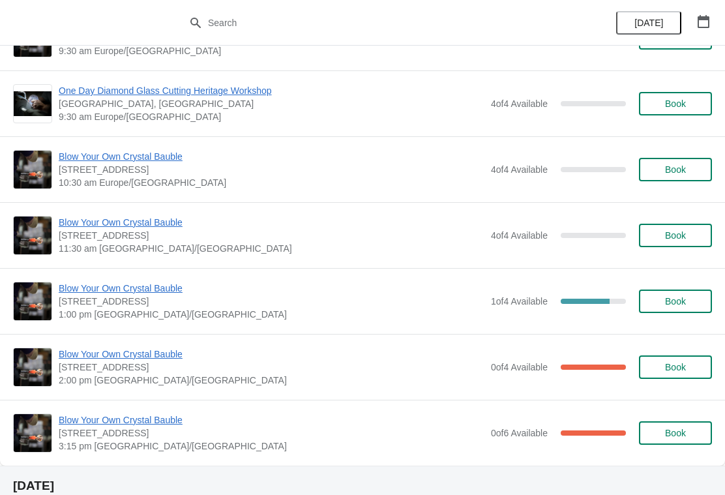
scroll to position [676, 0]
